Goal: Task Accomplishment & Management: Complete application form

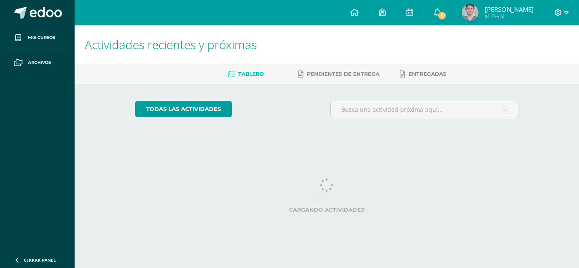
click at [451, 19] on link "6" at bounding box center [437, 12] width 27 height 25
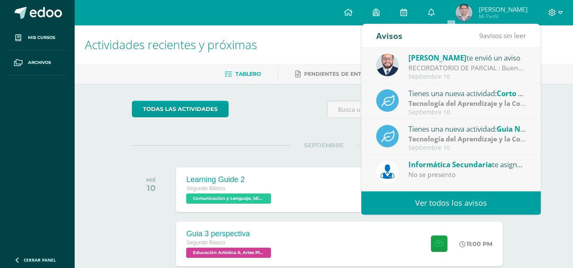
click at [429, 210] on link "Ver todos los avisos" at bounding box center [450, 203] width 179 height 23
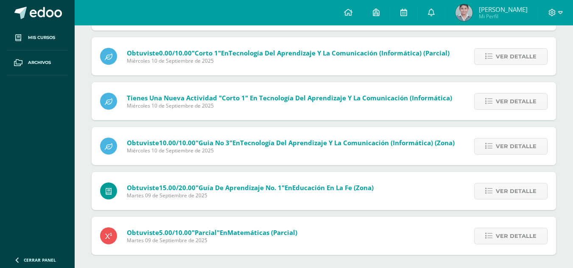
scroll to position [277, 0]
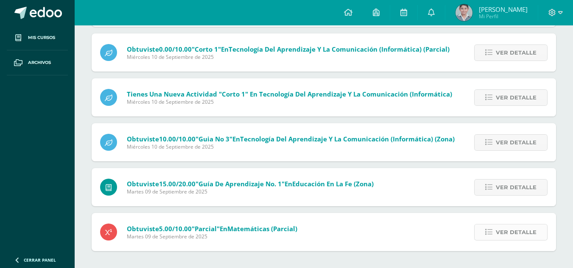
click at [537, 233] on link "Ver detalle" at bounding box center [510, 232] width 73 height 17
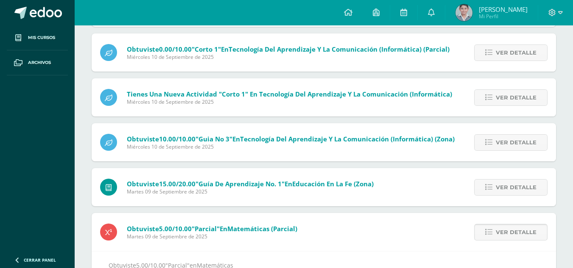
click at [536, 231] on link "Ver detalle" at bounding box center [510, 232] width 73 height 17
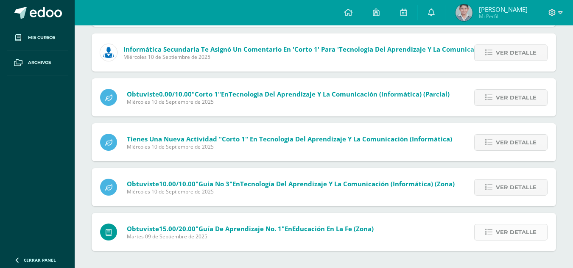
click at [536, 230] on span "Ver detalle" at bounding box center [515, 233] width 41 height 16
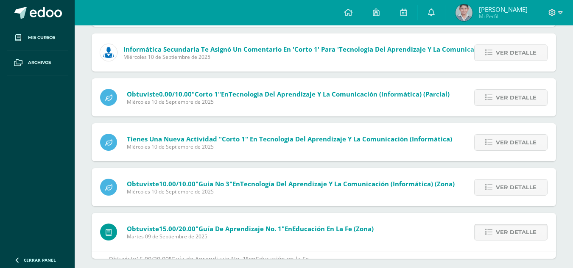
scroll to position [260, 0]
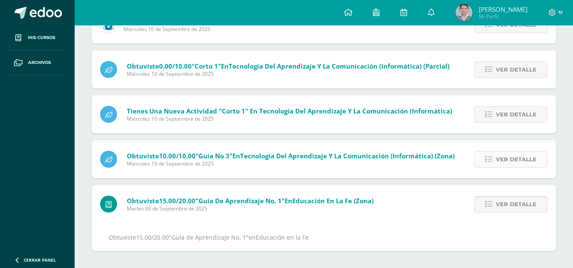
click at [499, 166] on span "Ver detalle" at bounding box center [515, 160] width 41 height 16
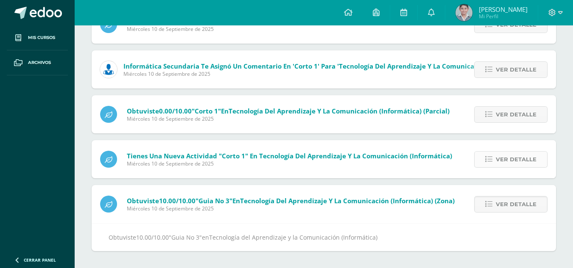
click at [499, 157] on span "Ver detalle" at bounding box center [515, 160] width 41 height 16
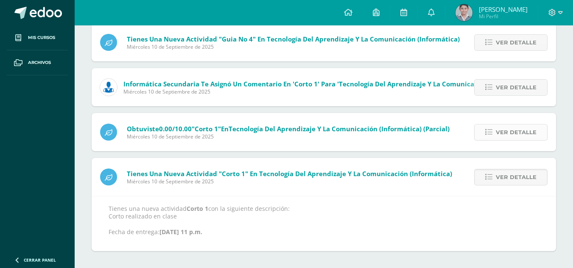
click at [503, 130] on span "Ver detalle" at bounding box center [515, 133] width 41 height 16
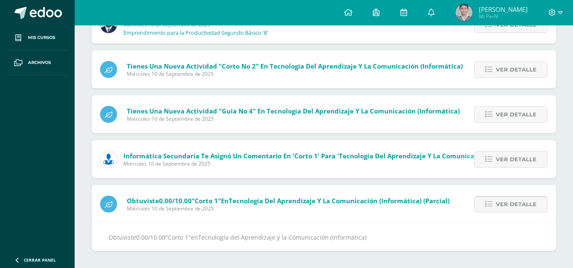
scroll to position [125, 0]
click at [488, 164] on link "Ver detalle" at bounding box center [510, 159] width 73 height 17
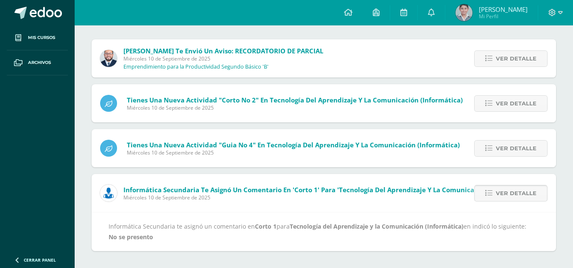
scroll to position [91, 0]
click at [487, 161] on div "Ver detalle" at bounding box center [508, 148] width 95 height 38
click at [489, 159] on div "Ver detalle" at bounding box center [508, 148] width 95 height 38
click at [494, 155] on link "Ver detalle" at bounding box center [510, 148] width 73 height 17
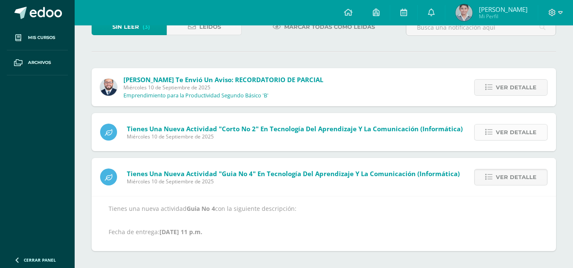
click at [503, 139] on span "Ver detalle" at bounding box center [515, 133] width 41 height 16
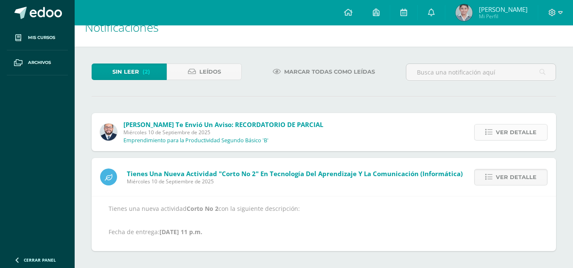
click at [499, 135] on span "Ver detalle" at bounding box center [515, 133] width 41 height 16
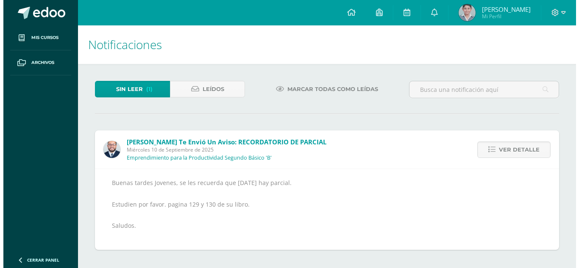
scroll to position [0, 0]
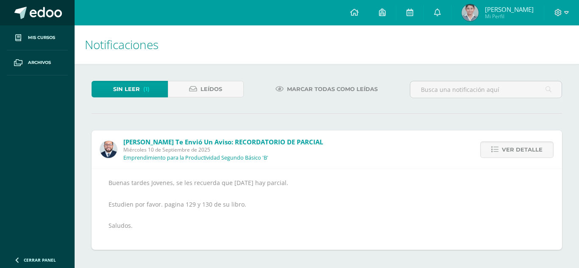
click at [40, 21] on link at bounding box center [37, 12] width 75 height 25
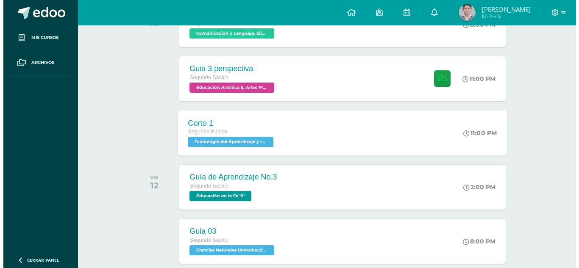
scroll to position [170, 0]
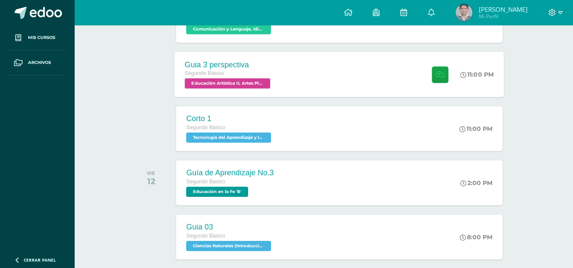
click at [303, 74] on div "Guia 3 perspectiva Segundo Básico Educación Artística II, Artes Plásticas 'B' 1…" at bounding box center [339, 74] width 329 height 45
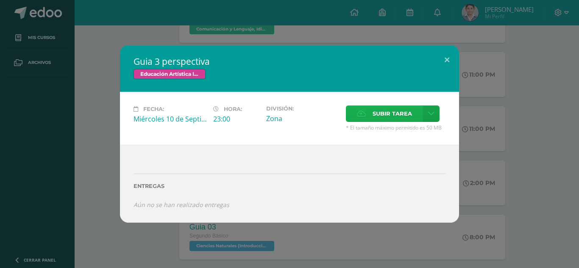
click at [381, 113] on span "Subir tarea" at bounding box center [392, 114] width 39 height 16
click at [0, 0] on input "Subir tarea" at bounding box center [0, 0] width 0 height 0
click at [397, 111] on span "Subir tarea" at bounding box center [392, 114] width 39 height 16
click at [0, 0] on input "Subir tarea" at bounding box center [0, 0] width 0 height 0
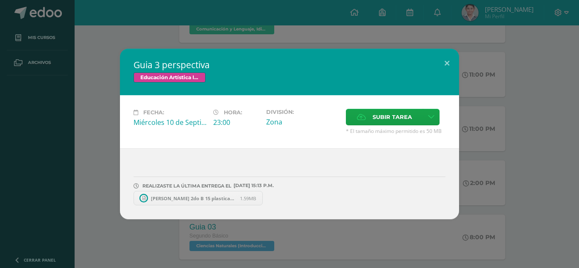
click at [215, 195] on span "[PERSON_NAME] 2do B 15 plasticas.docx" at bounding box center [193, 198] width 93 height 6
